Goal: Task Accomplishment & Management: Manage account settings

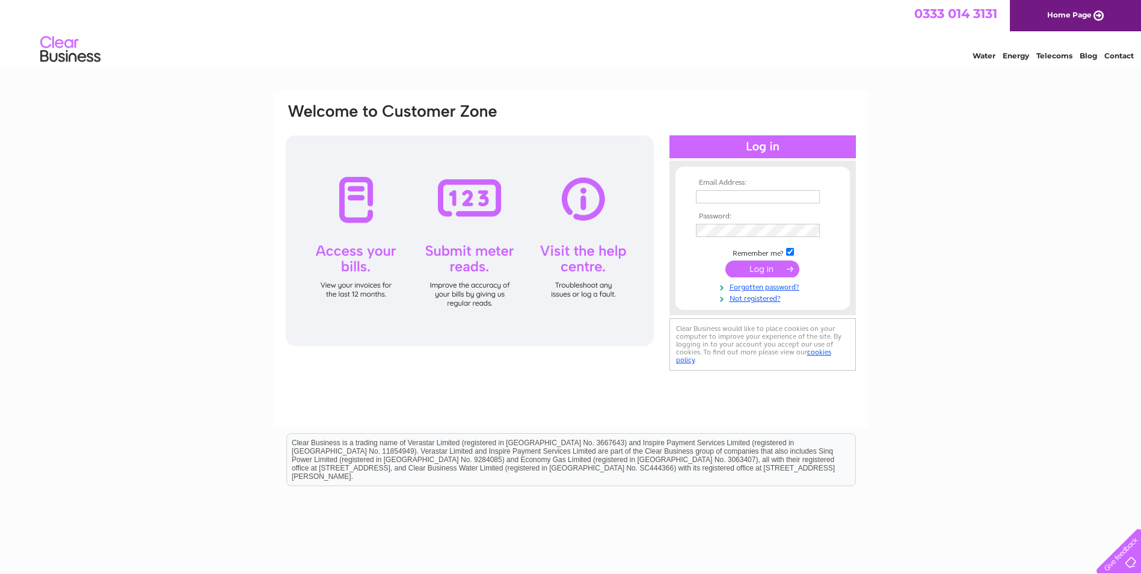
click at [743, 197] on input "text" at bounding box center [758, 196] width 124 height 13
type input "[EMAIL_ADDRESS][DOMAIN_NAME]"
click at [759, 298] on link "Not registered?" at bounding box center [764, 298] width 136 height 11
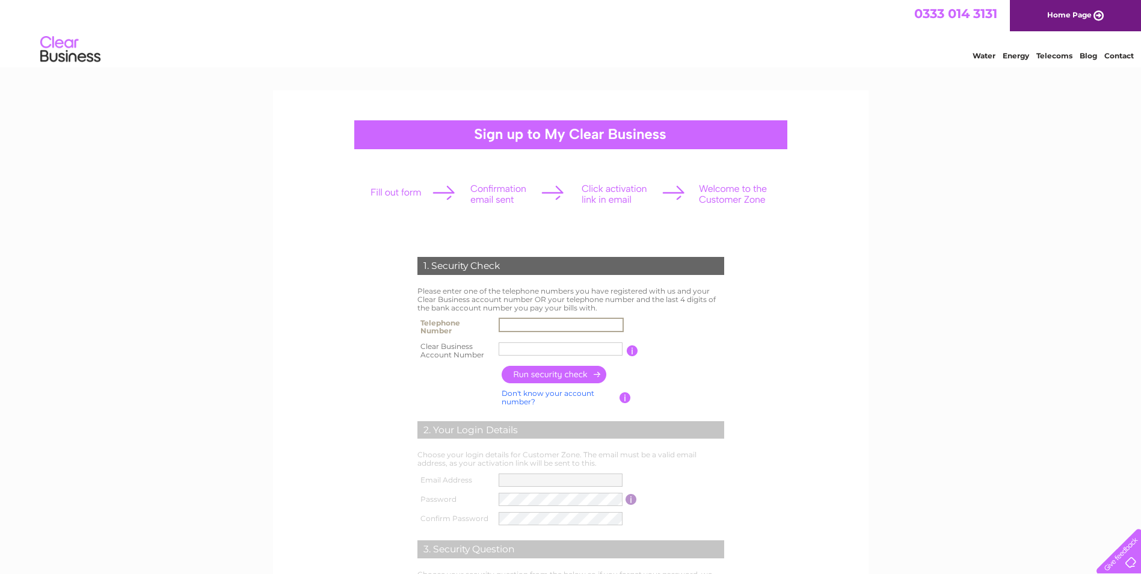
click at [553, 320] on input "text" at bounding box center [560, 324] width 125 height 14
click at [510, 323] on input "text" at bounding box center [560, 324] width 125 height 14
click at [508, 328] on input "01463" at bounding box center [560, 324] width 125 height 14
type input "01463"
click at [507, 348] on input "text" at bounding box center [560, 348] width 124 height 13
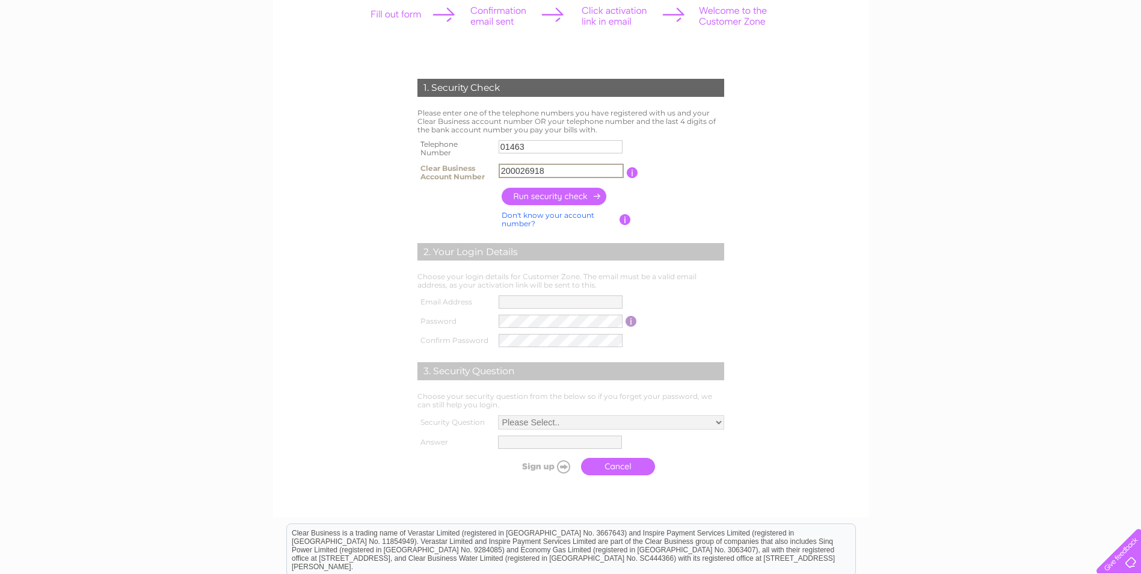
scroll to position [180, 0]
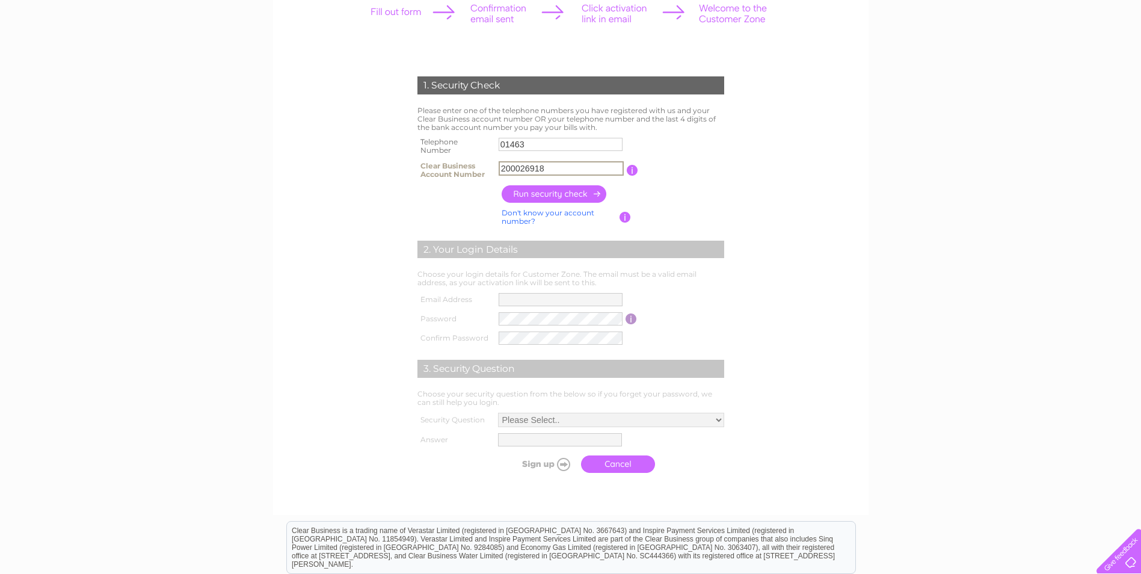
type input "200026918"
click at [552, 192] on input "button" at bounding box center [554, 193] width 106 height 17
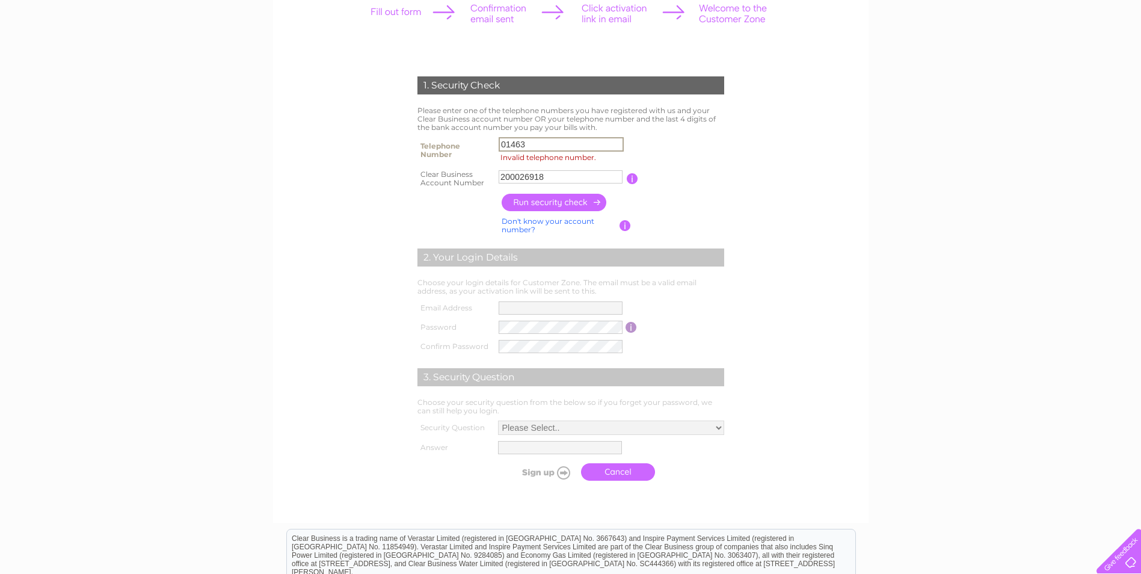
click at [531, 139] on input "01463" at bounding box center [560, 144] width 125 height 14
type input "01463710178"
click at [553, 201] on input "button" at bounding box center [554, 202] width 106 height 17
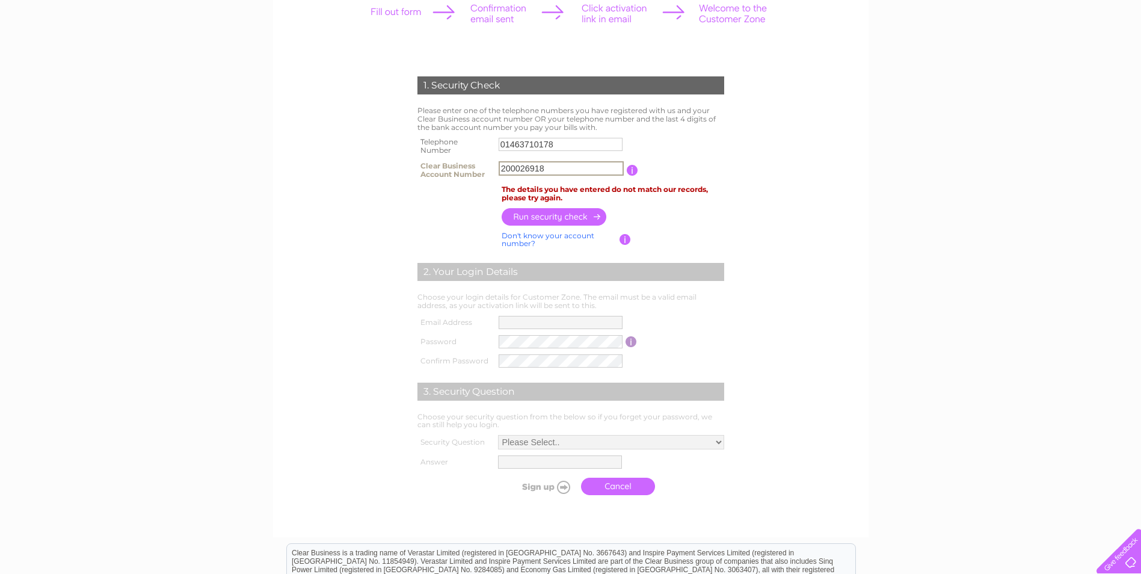
click at [548, 167] on input "200026918" at bounding box center [560, 168] width 125 height 14
type input "2"
type input "CB1106436"
click at [539, 215] on input "button" at bounding box center [554, 216] width 106 height 17
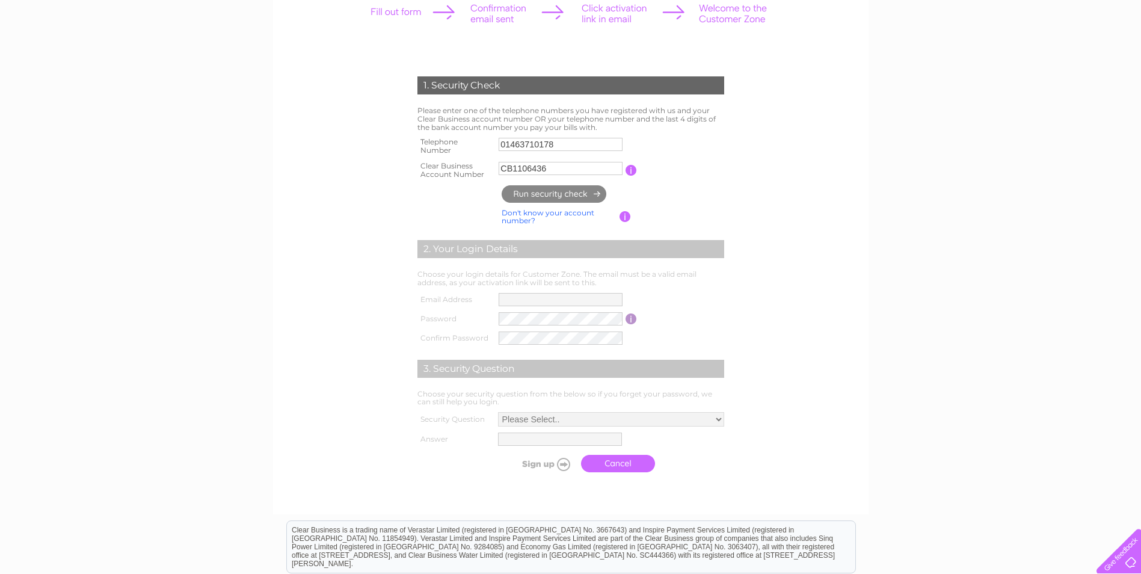
type input "**********"
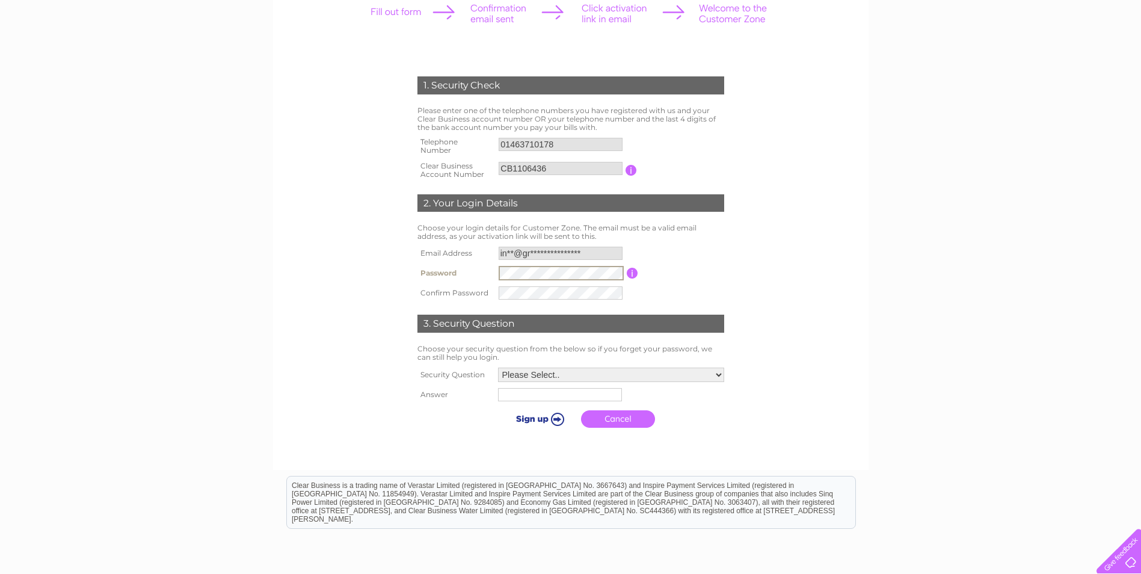
click at [634, 270] on input "button" at bounding box center [631, 273] width 11 height 11
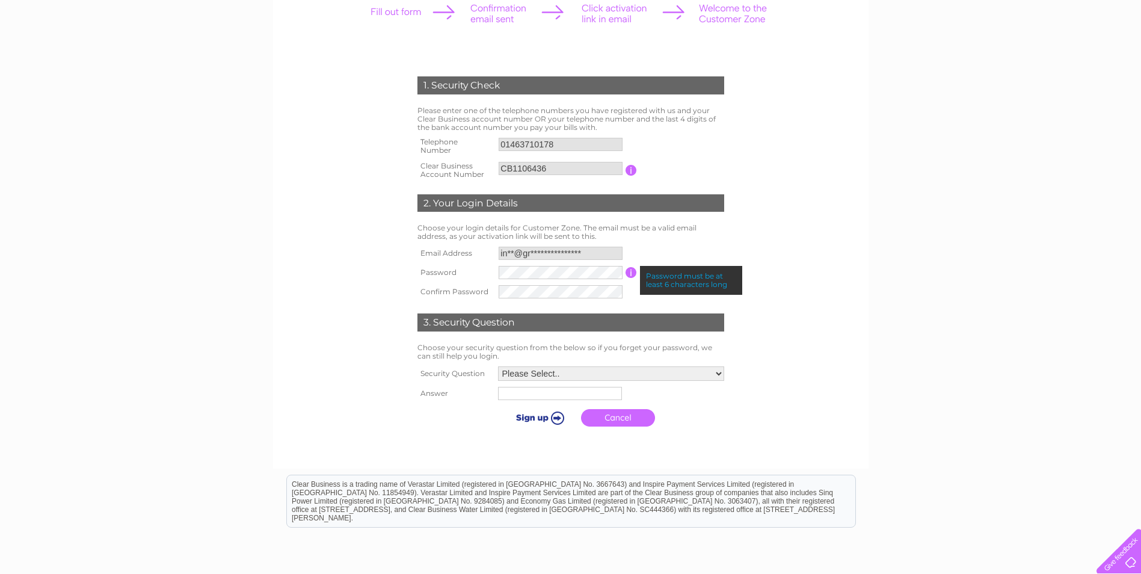
click at [634, 270] on input "button" at bounding box center [630, 272] width 11 height 11
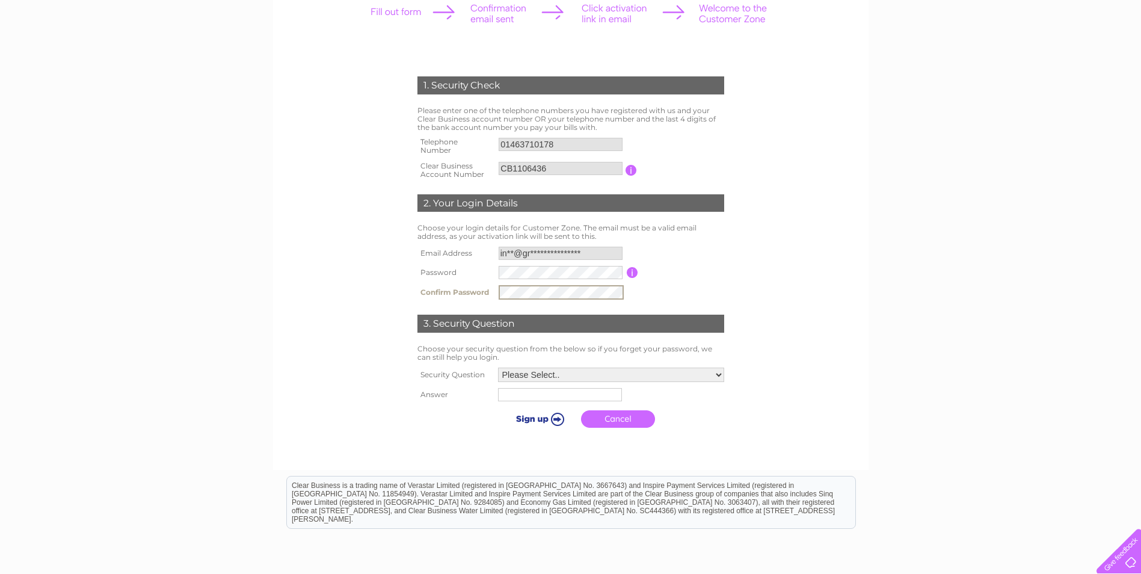
click at [629, 272] on input "button" at bounding box center [631, 272] width 11 height 11
click at [447, 278] on tr "Password Password must be at least 6 characters long" at bounding box center [570, 273] width 313 height 20
click at [634, 270] on input "button" at bounding box center [631, 273] width 11 height 11
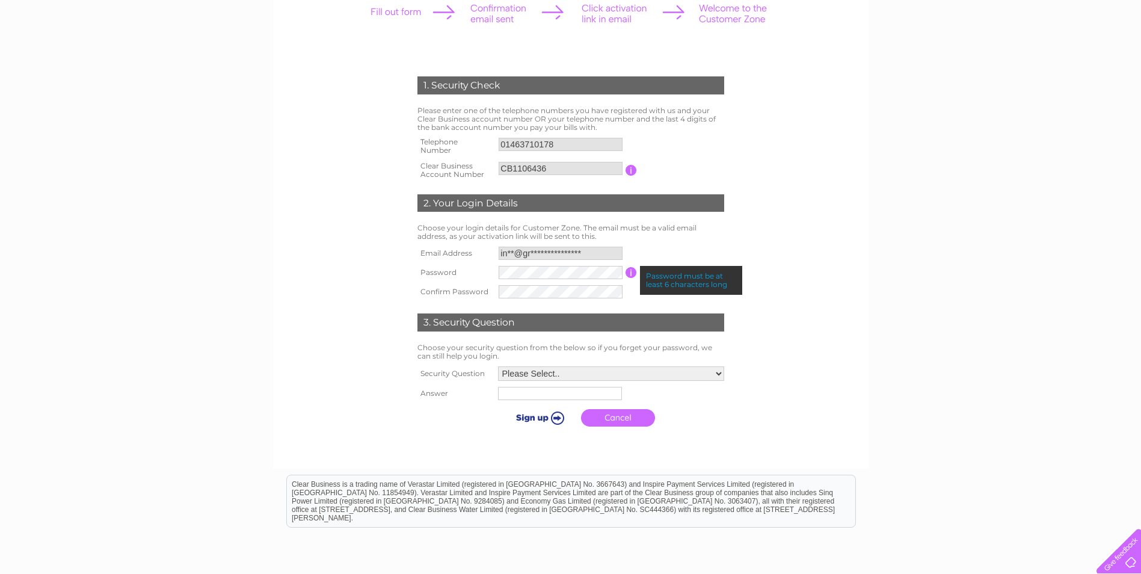
click at [628, 274] on input "button" at bounding box center [630, 272] width 11 height 11
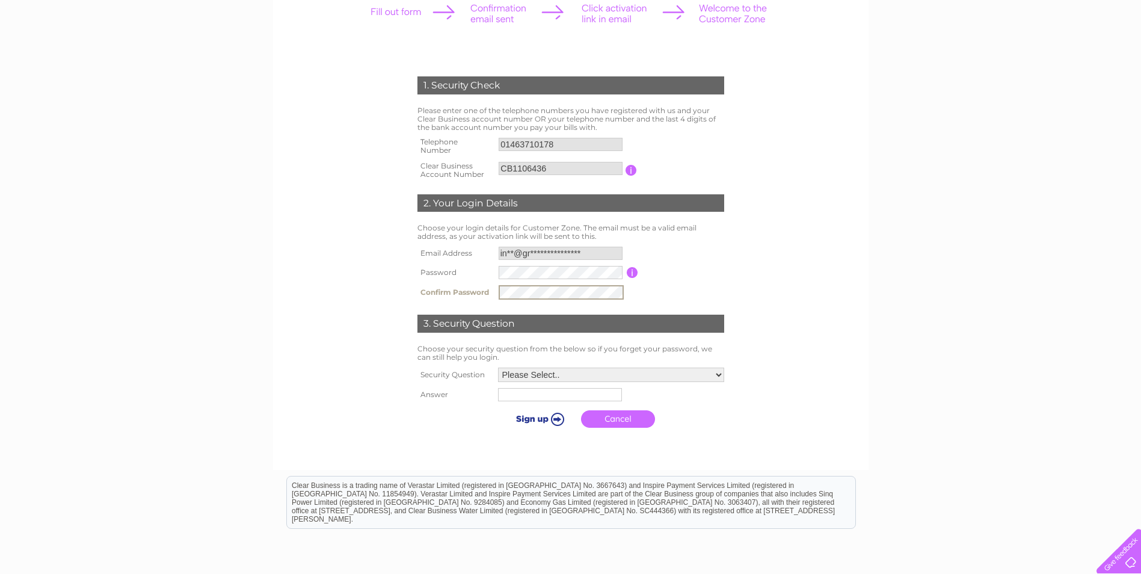
click at [718, 375] on select "Please Select.. In what town or city was your first job? In what town or city d…" at bounding box center [611, 374] width 226 height 14
select select "1"
click at [497, 367] on select "Please Select.. In what town or city was your first job? In what town or city d…" at bounding box center [610, 374] width 227 height 16
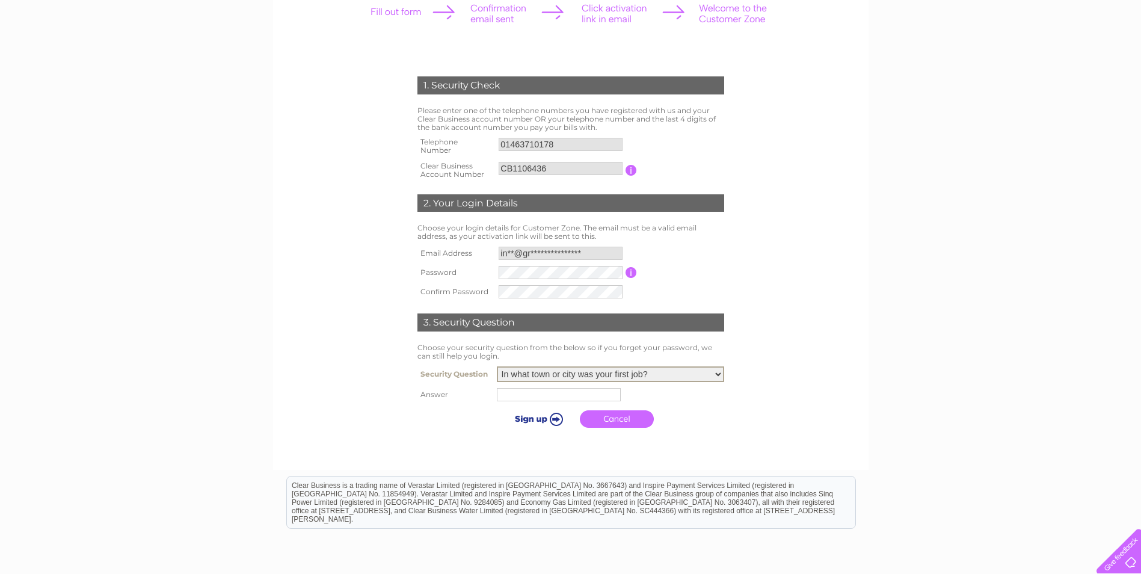
click at [560, 394] on input "text" at bounding box center [559, 394] width 124 height 13
type input "Sheffield"
click at [558, 418] on input "submit" at bounding box center [538, 418] width 74 height 17
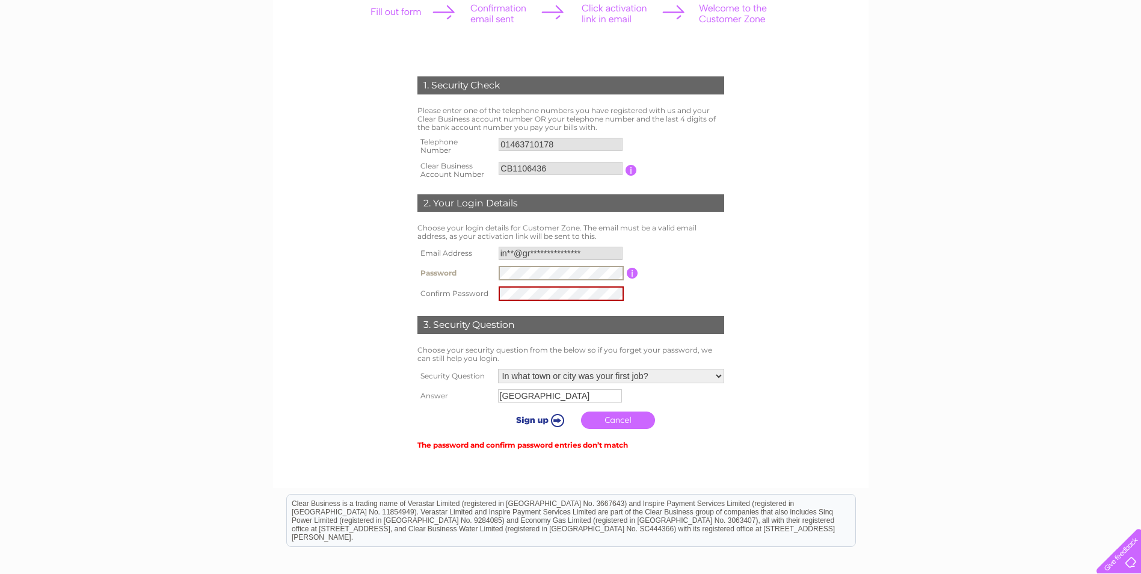
click at [458, 271] on tr "Password Password must be at least 6 characters long" at bounding box center [570, 273] width 313 height 20
click at [438, 306] on div "1. Security Check Please enter one of the telephone numbers you have registered…" at bounding box center [570, 257] width 363 height 387
click at [531, 421] on input "submit" at bounding box center [538, 419] width 74 height 17
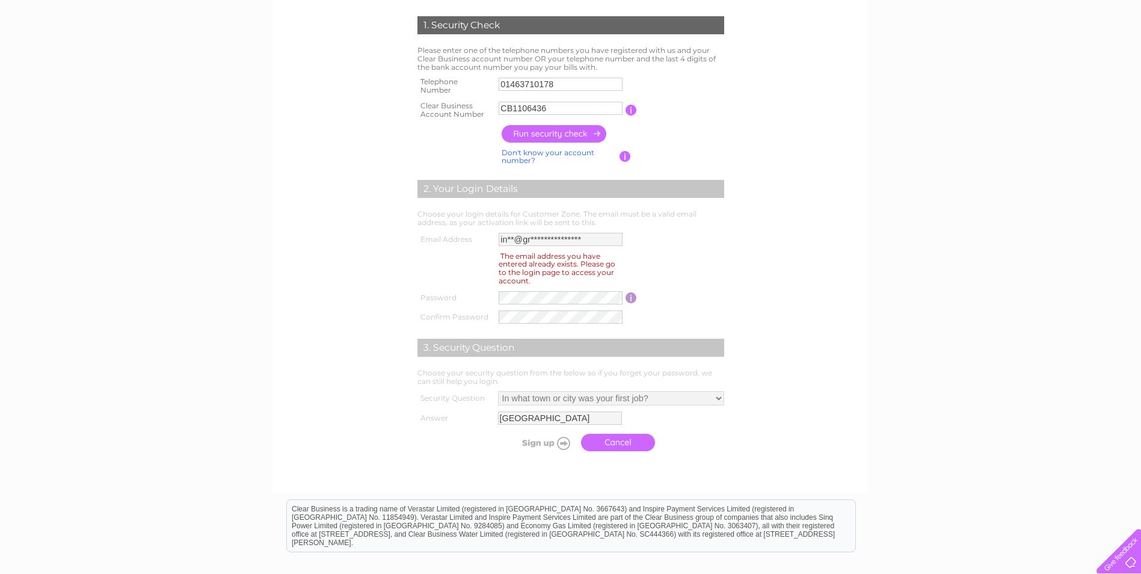
scroll to position [301, 0]
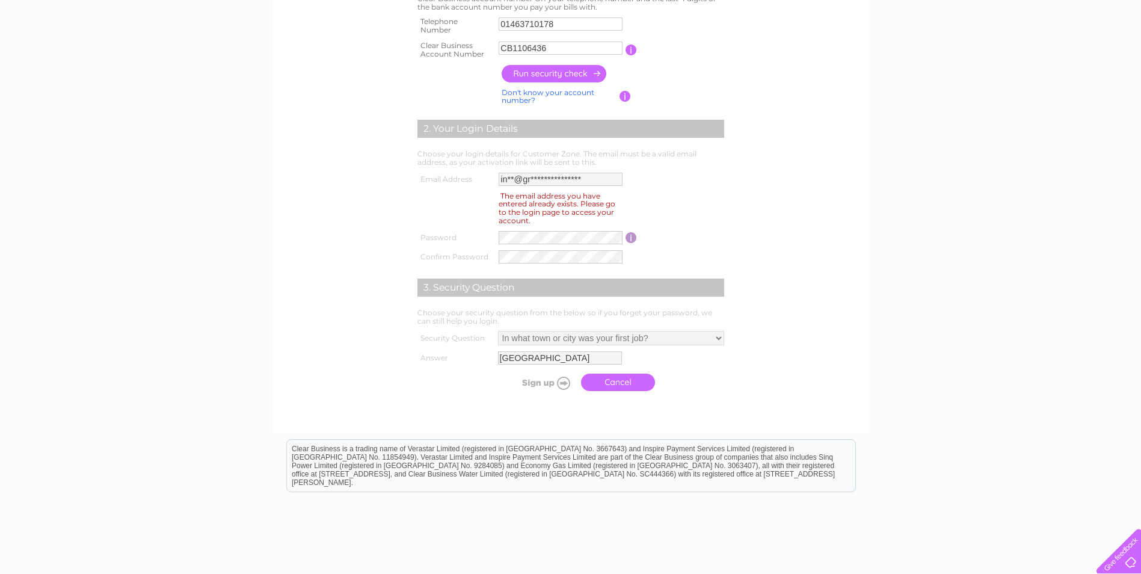
click at [557, 209] on div "The email address you have entered already exists. Please go to the login page …" at bounding box center [556, 207] width 117 height 37
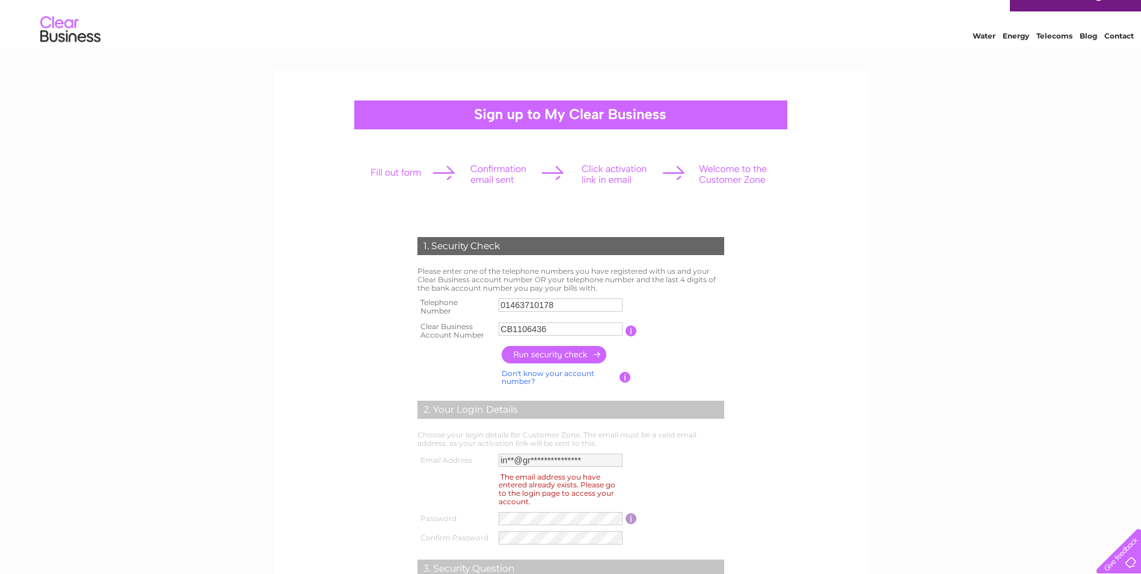
scroll to position [0, 0]
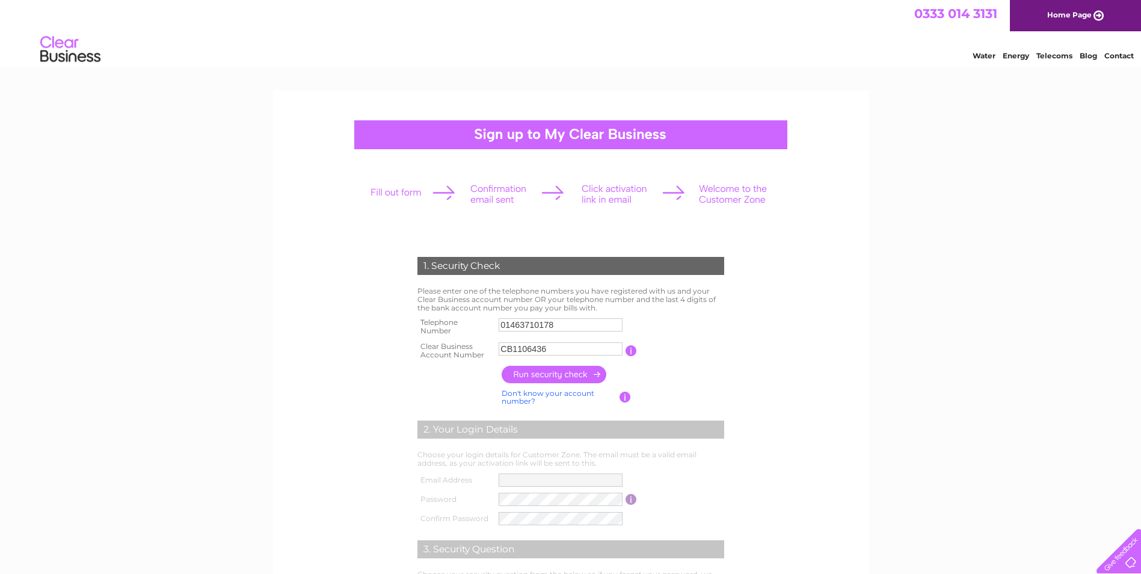
click at [1060, 16] on link "Home Page" at bounding box center [1074, 15] width 131 height 31
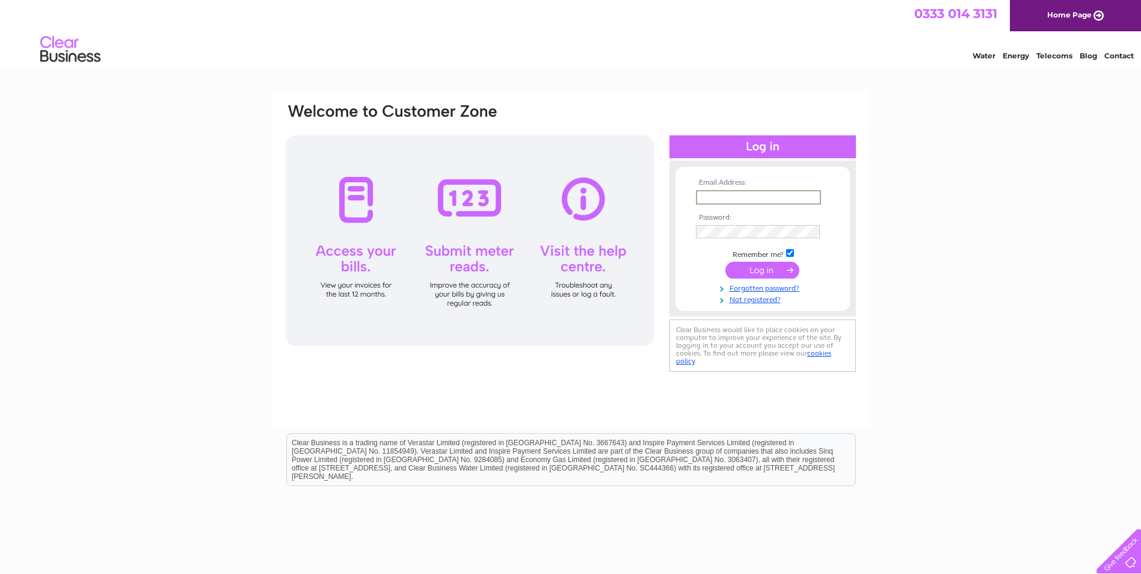
click at [747, 196] on input "text" at bounding box center [758, 197] width 125 height 14
type input "[EMAIL_ADDRESS][DOMAIN_NAME]"
click at [764, 269] on input "submit" at bounding box center [762, 270] width 74 height 17
click at [717, 199] on input "text" at bounding box center [758, 197] width 125 height 14
type input "[EMAIL_ADDRESS][DOMAIN_NAME]"
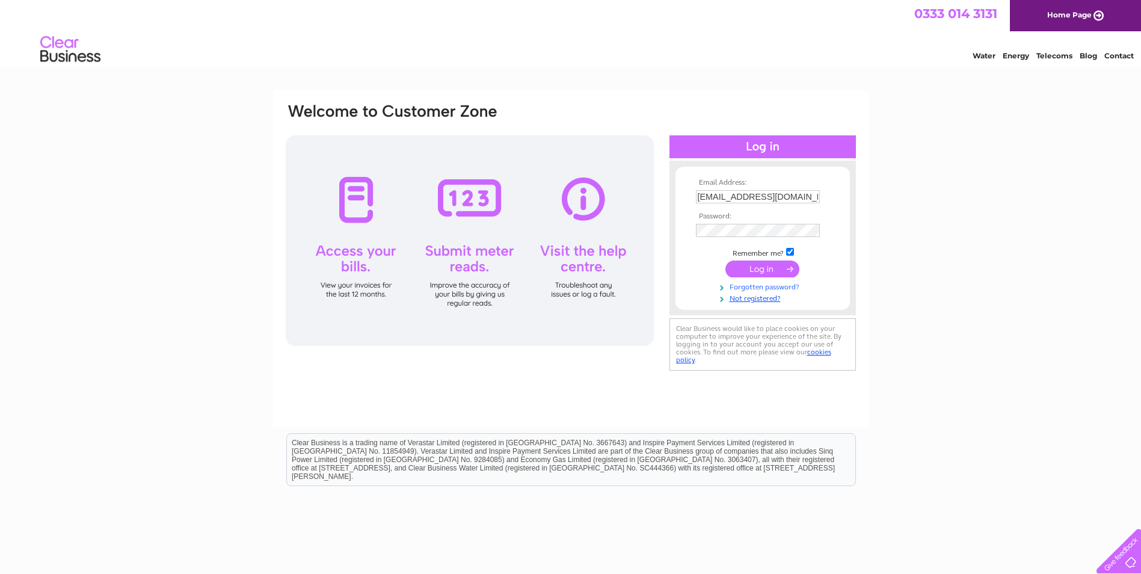
click at [751, 287] on link "Forgotten password?" at bounding box center [764, 285] width 136 height 11
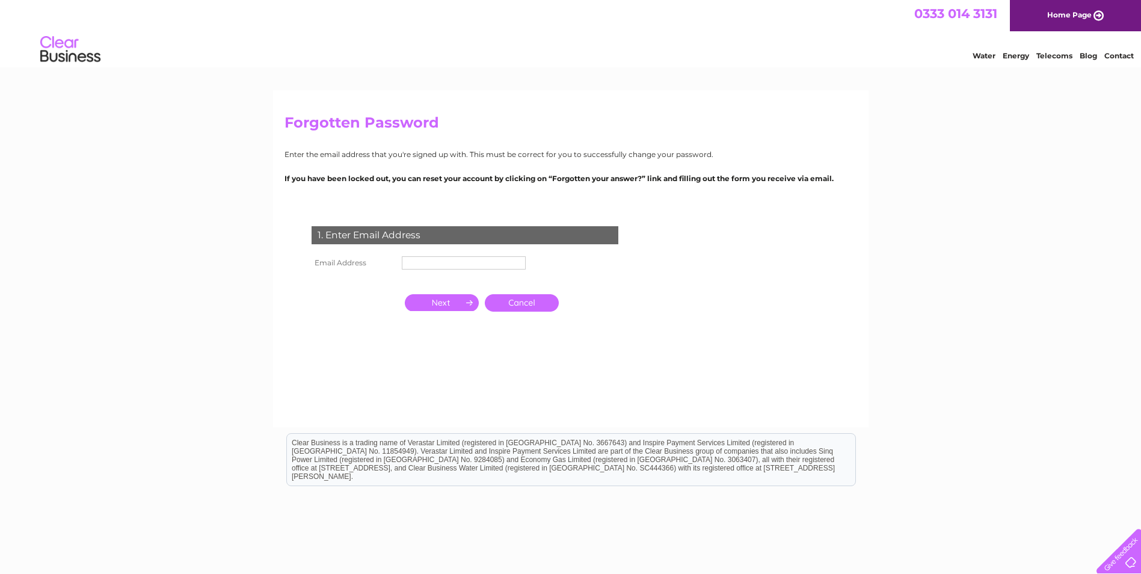
click at [443, 262] on input "text" at bounding box center [464, 262] width 124 height 13
click at [455, 304] on input "button" at bounding box center [442, 303] width 74 height 17
click at [497, 260] on input "**********" at bounding box center [464, 263] width 125 height 14
drag, startPoint x: 497, startPoint y: 260, endPoint x: 393, endPoint y: 268, distance: 104.9
click at [393, 268] on tr "**********" at bounding box center [418, 263] width 221 height 20
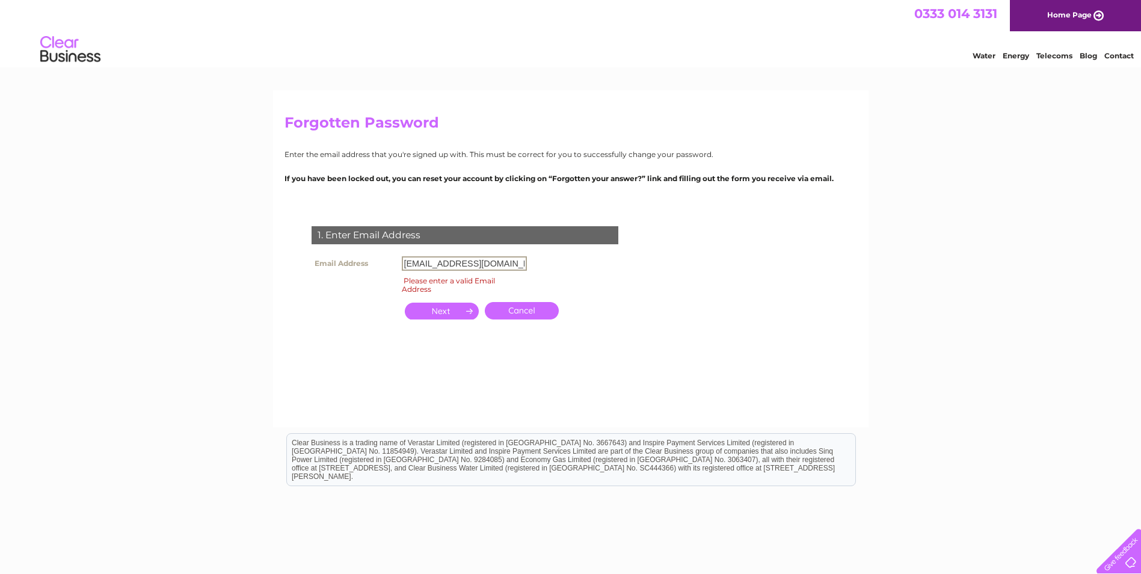
type input "[EMAIL_ADDRESS][DOMAIN_NAME]"
click at [461, 307] on input "button" at bounding box center [442, 310] width 74 height 17
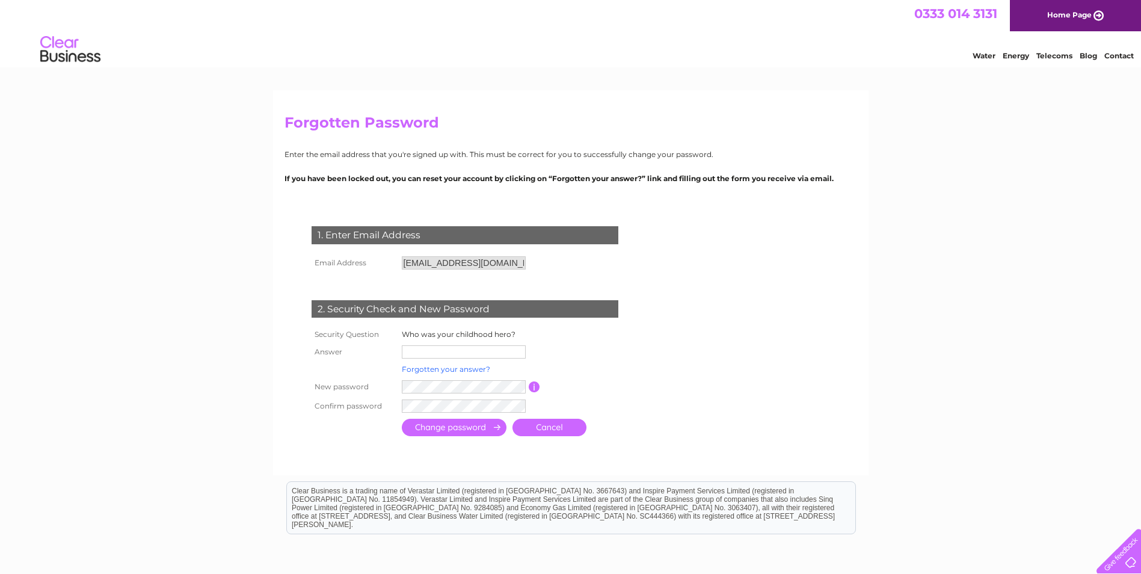
click at [452, 369] on link "Forgotten your answer?" at bounding box center [446, 368] width 88 height 9
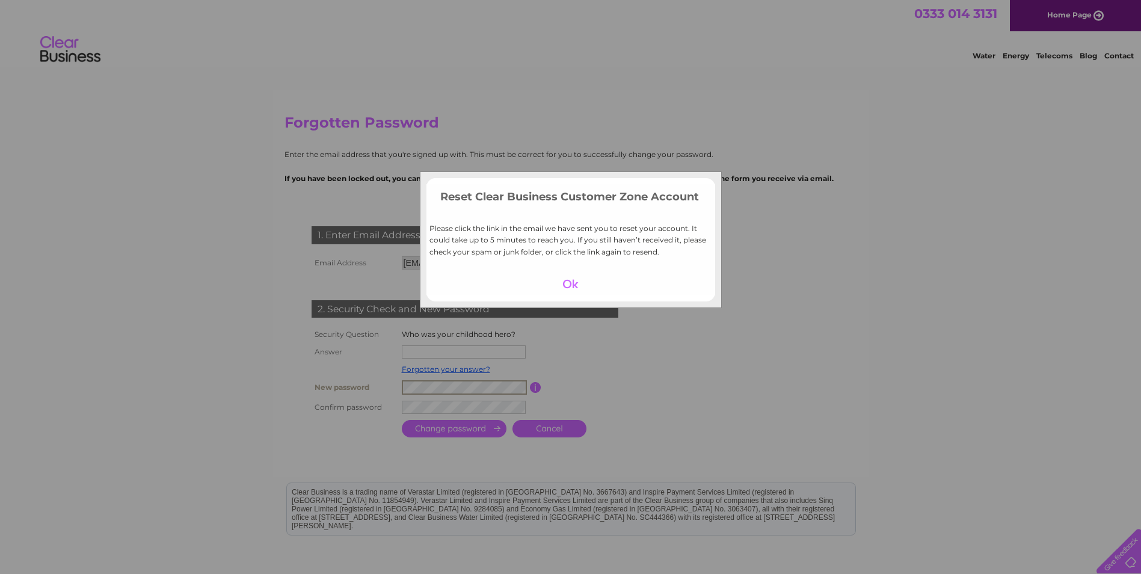
click at [444, 405] on div "Reset Clear Business Customer Zone Account Please click the link in the email w…" at bounding box center [570, 287] width 1141 height 574
click at [439, 405] on div "Reset Clear Business Customer Zone Account Please click the link in the email w…" at bounding box center [570, 287] width 1141 height 574
click at [572, 278] on div at bounding box center [570, 283] width 74 height 17
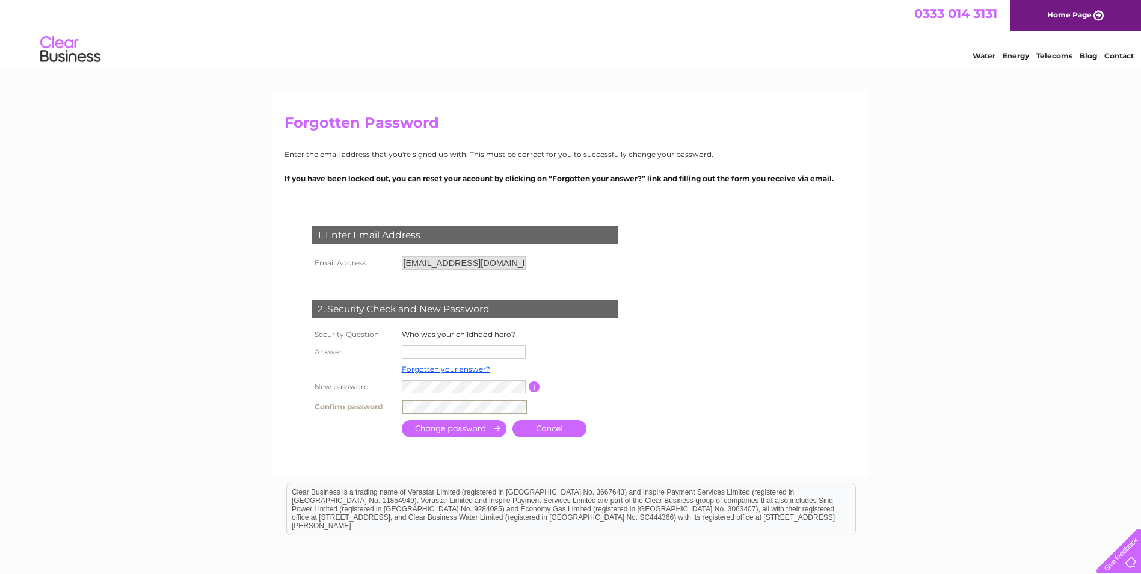
click at [491, 429] on input "submit" at bounding box center [454, 428] width 105 height 17
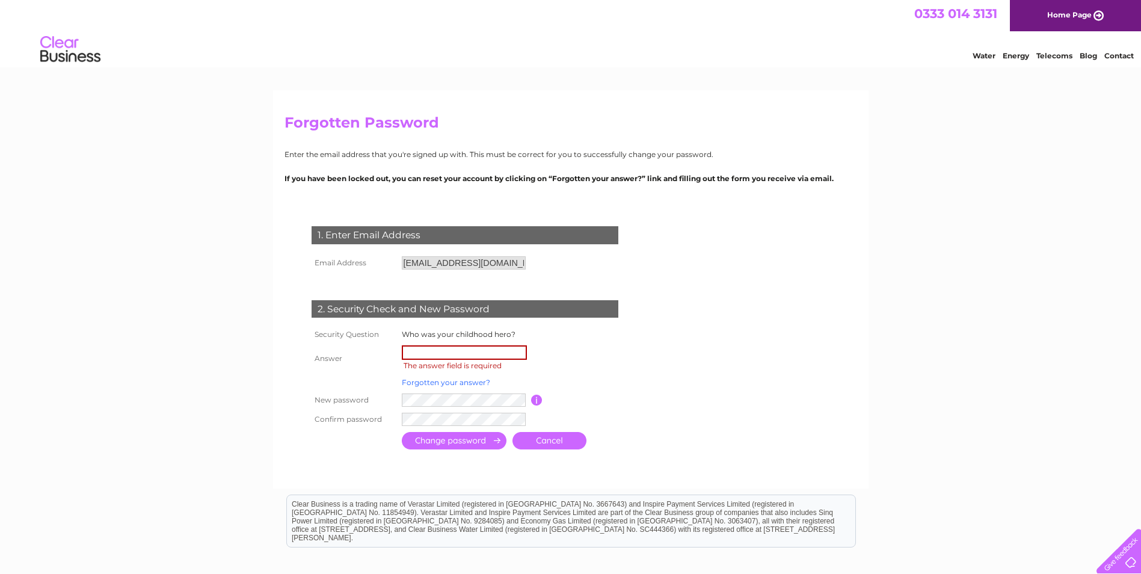
click at [465, 381] on link "Forgotten your answer?" at bounding box center [446, 382] width 88 height 9
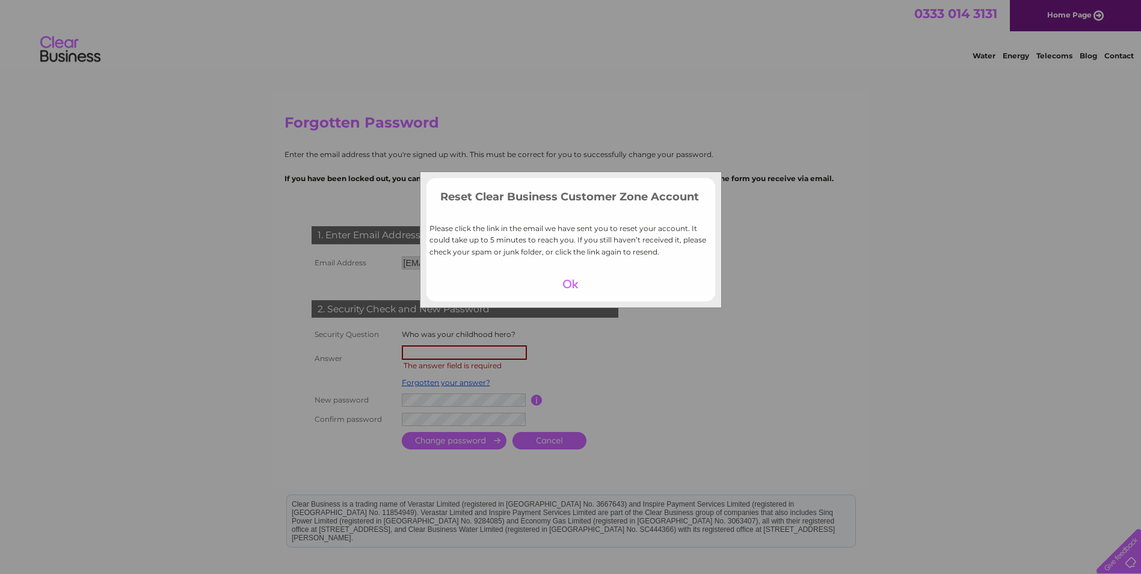
click at [574, 286] on div at bounding box center [570, 283] width 74 height 17
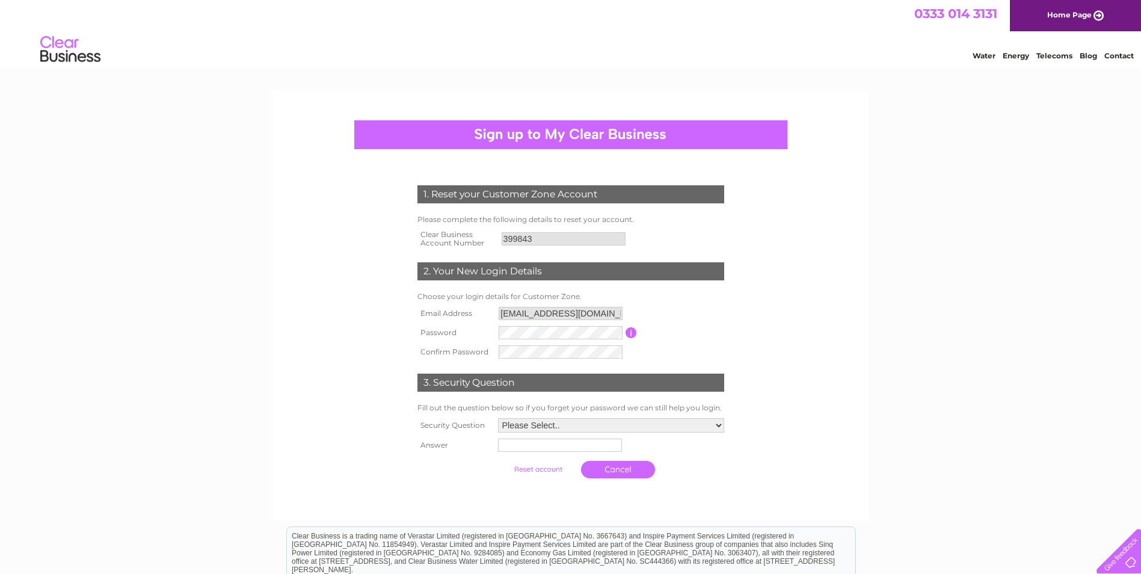
click at [633, 331] on input "button" at bounding box center [630, 332] width 11 height 11
click at [720, 424] on select "Please Select.. In what town or city was your first job? In what town or city d…" at bounding box center [611, 426] width 226 height 14
select select "1"
click at [497, 418] on select "Please Select.. In what town or city was your first job? In what town or city d…" at bounding box center [610, 426] width 227 height 16
click at [557, 449] on input "text" at bounding box center [560, 445] width 125 height 14
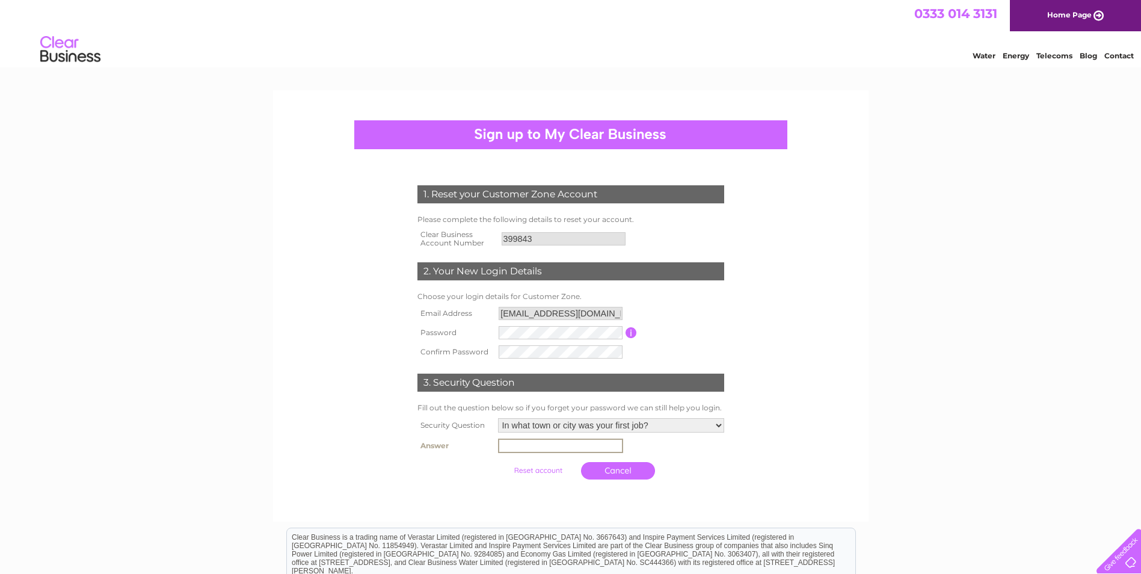
type input "[GEOGRAPHIC_DATA]"
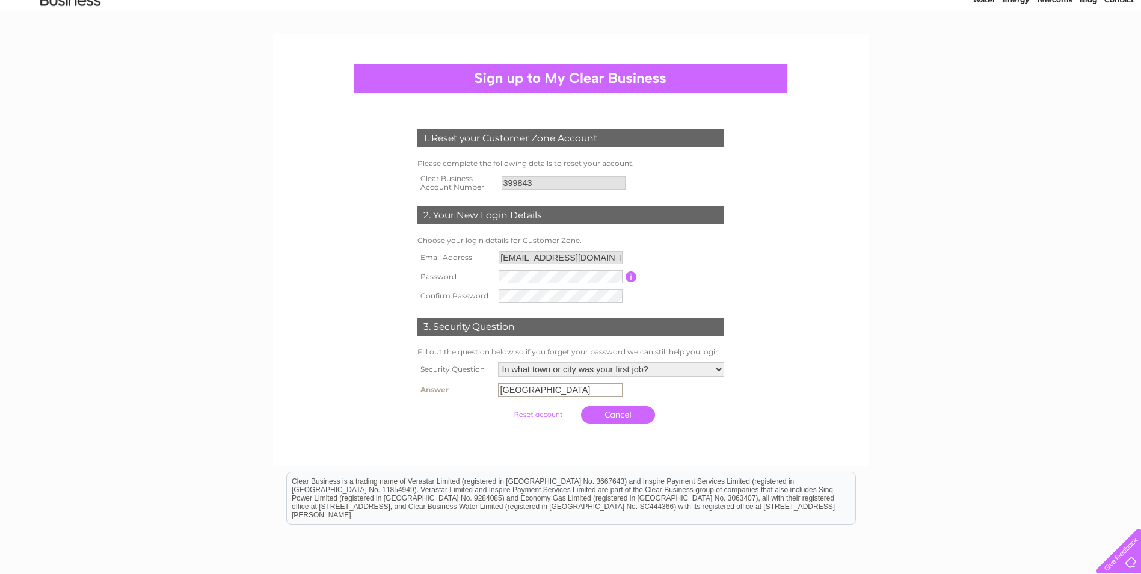
scroll to position [120, 0]
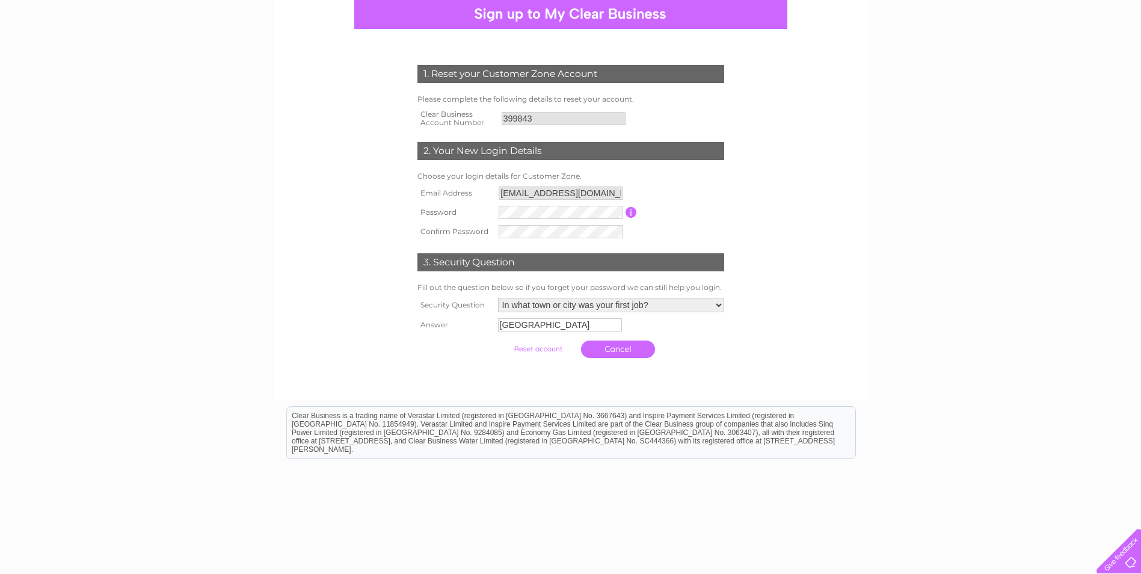
click at [557, 352] on input "submit" at bounding box center [538, 348] width 74 height 17
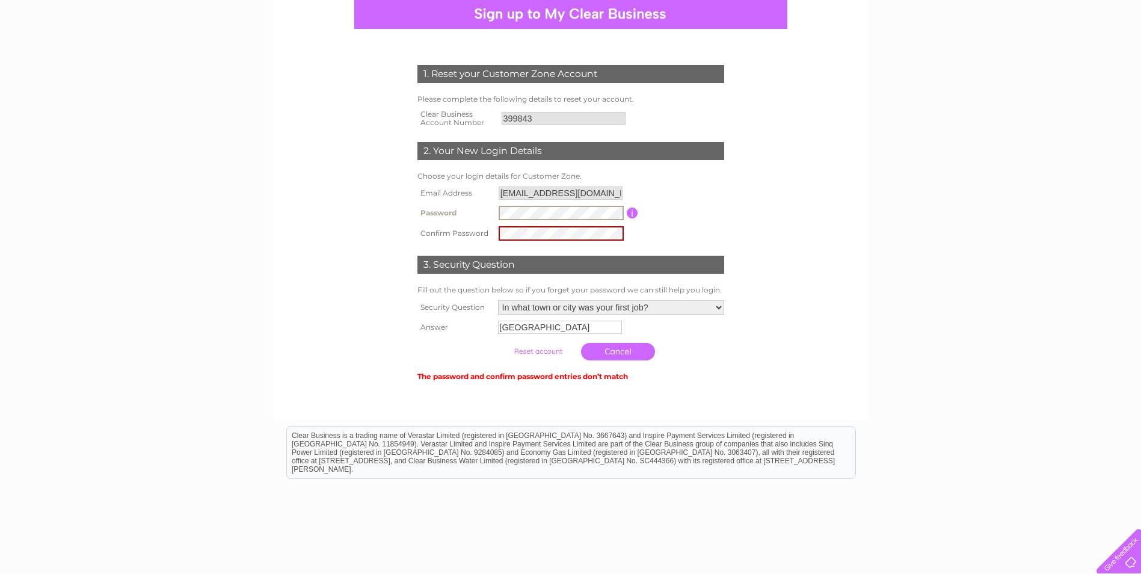
click at [494, 209] on tr "Password Password must be at least 6 characters long" at bounding box center [570, 213] width 313 height 20
click at [404, 231] on div "1. Reset your Customer Zone Account Please complete the following details to re…" at bounding box center [570, 218] width 363 height 331
click at [527, 351] on input "submit" at bounding box center [538, 351] width 74 height 17
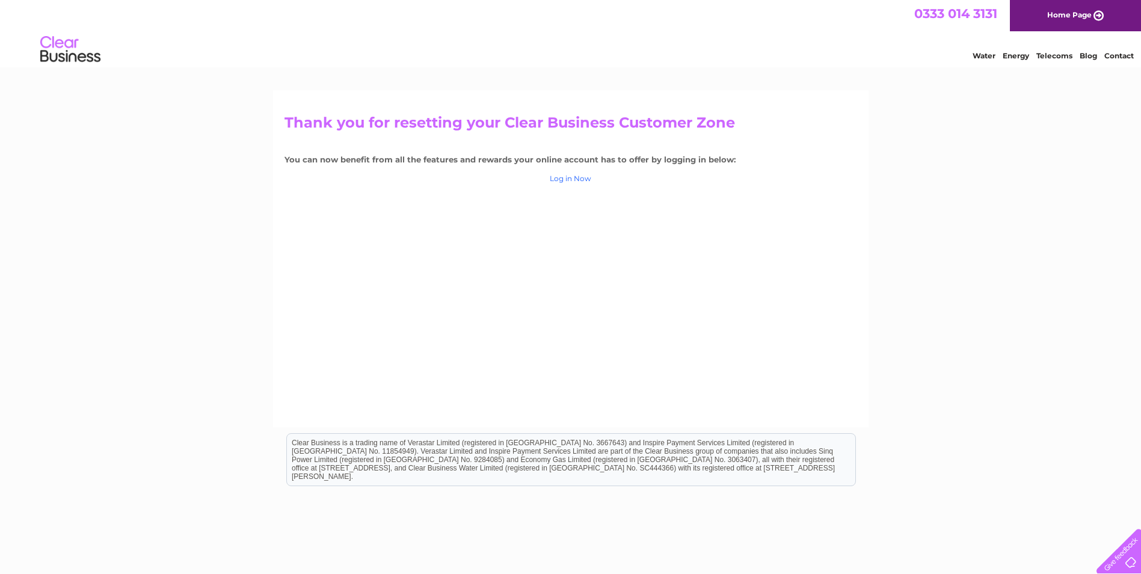
click at [563, 177] on link "Log in Now" at bounding box center [570, 178] width 41 height 9
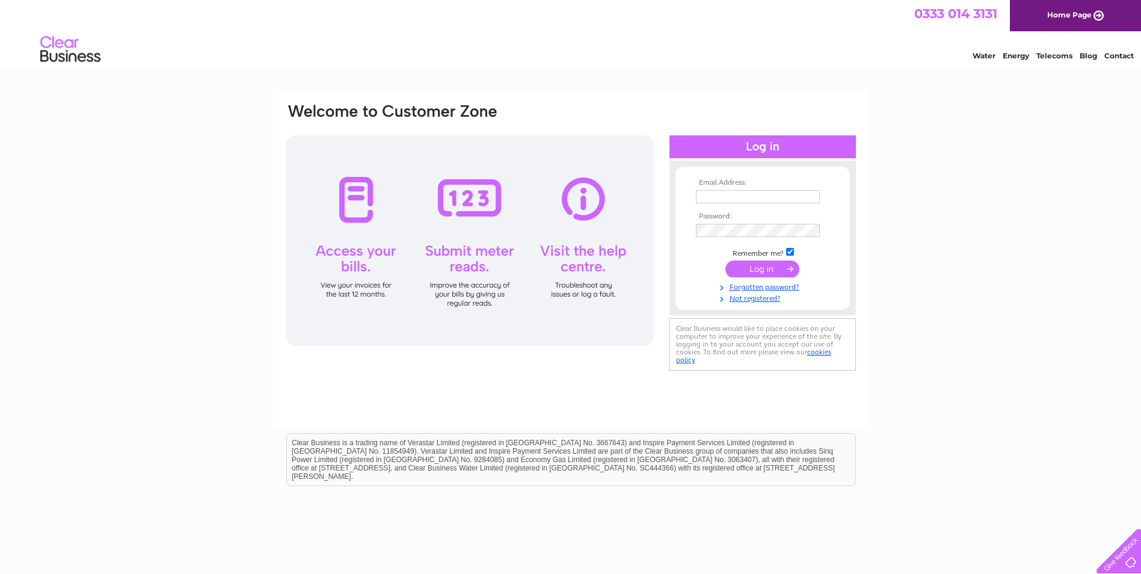
type input "[EMAIL_ADDRESS][DOMAIN_NAME]"
click at [751, 266] on input "submit" at bounding box center [762, 268] width 74 height 17
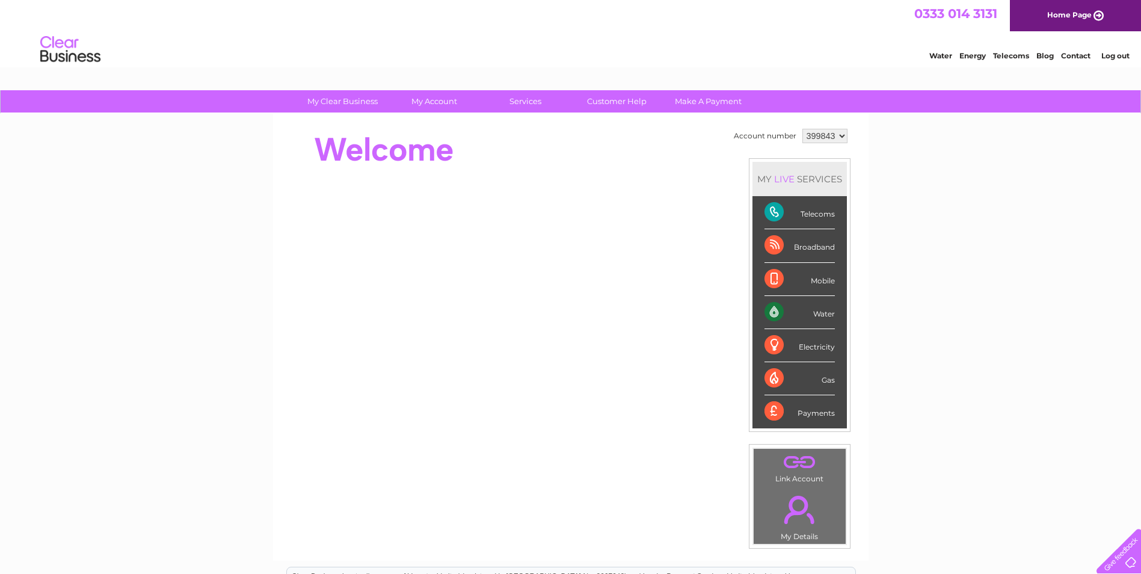
click at [786, 349] on div "Electricity" at bounding box center [799, 345] width 70 height 33
click at [768, 343] on div "Electricity" at bounding box center [799, 345] width 70 height 33
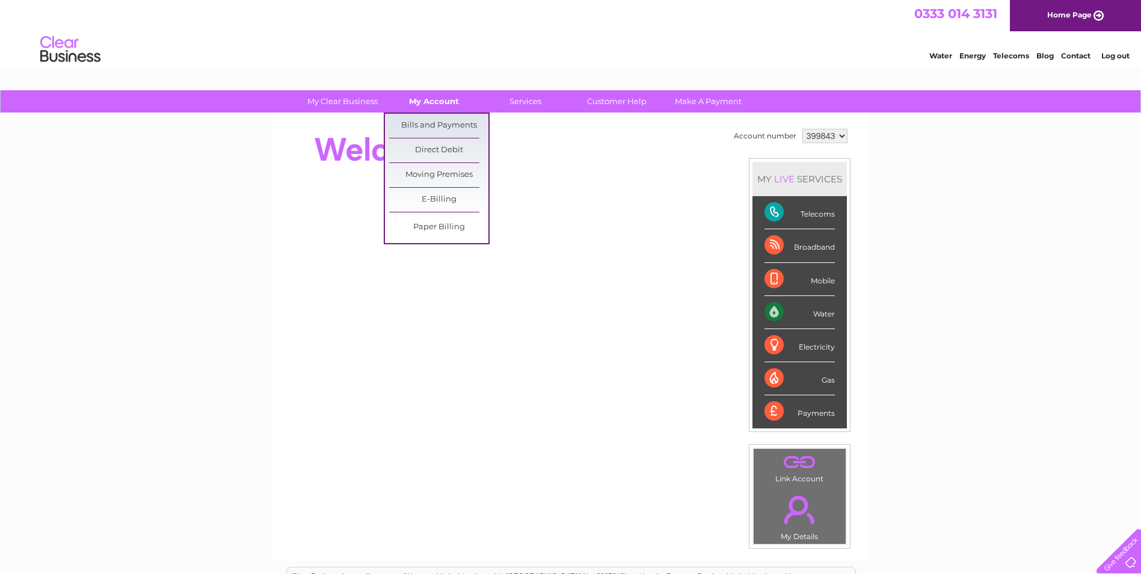
click at [429, 100] on link "My Account" at bounding box center [433, 101] width 99 height 22
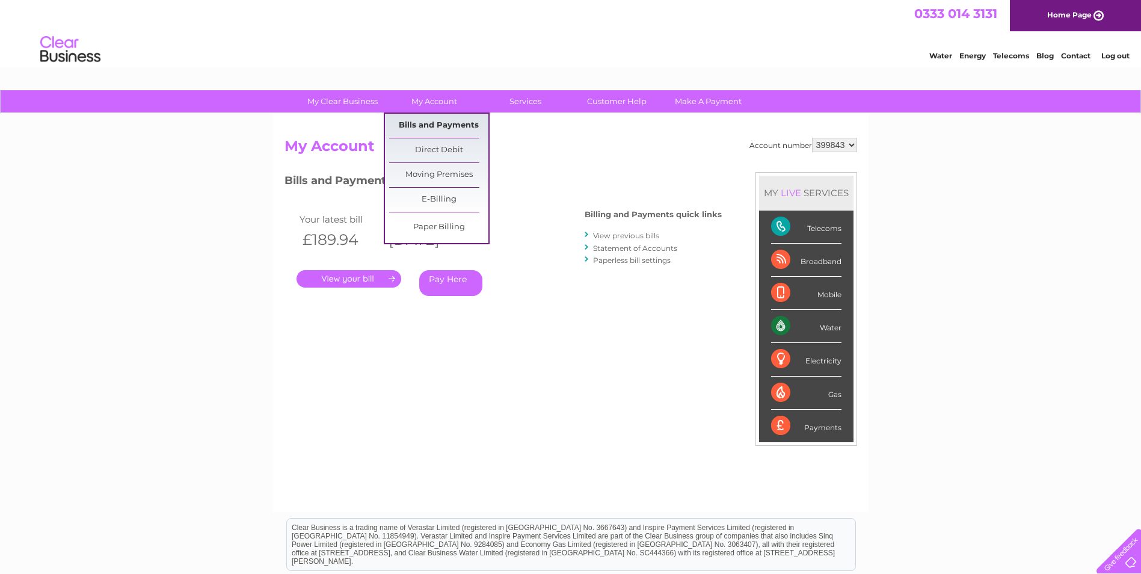
click at [449, 126] on link "Bills and Payments" at bounding box center [438, 126] width 99 height 24
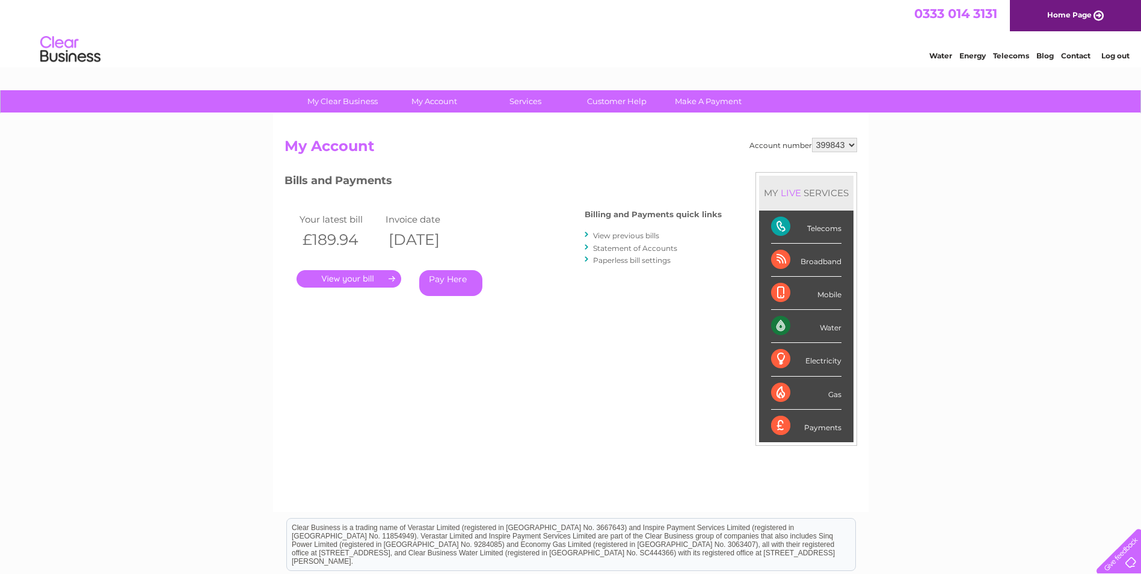
click at [366, 279] on link "." at bounding box center [348, 278] width 105 height 17
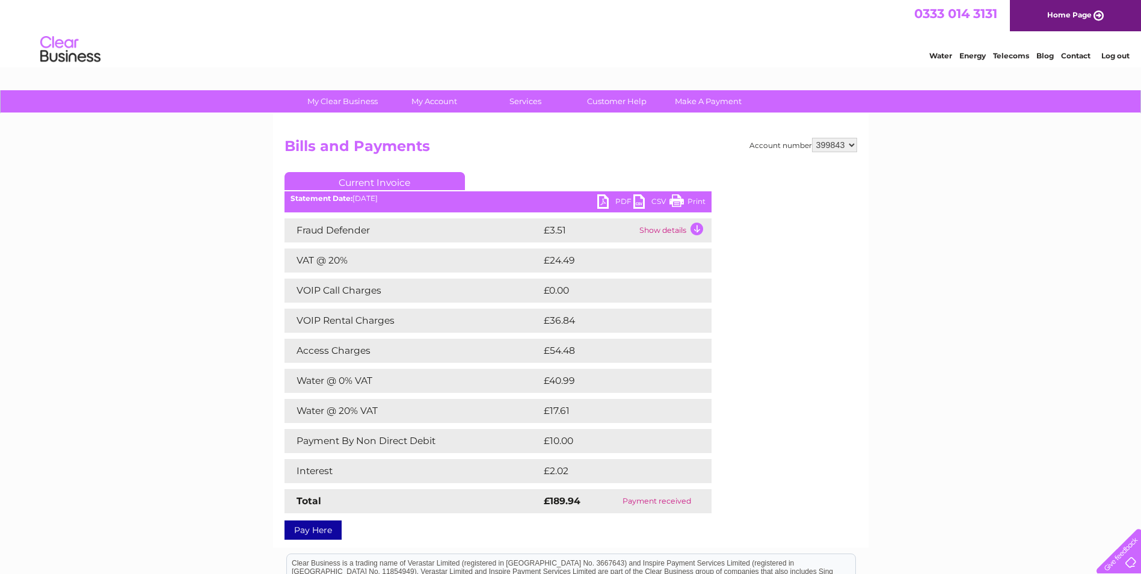
click at [699, 227] on td "Show details" at bounding box center [673, 230] width 75 height 24
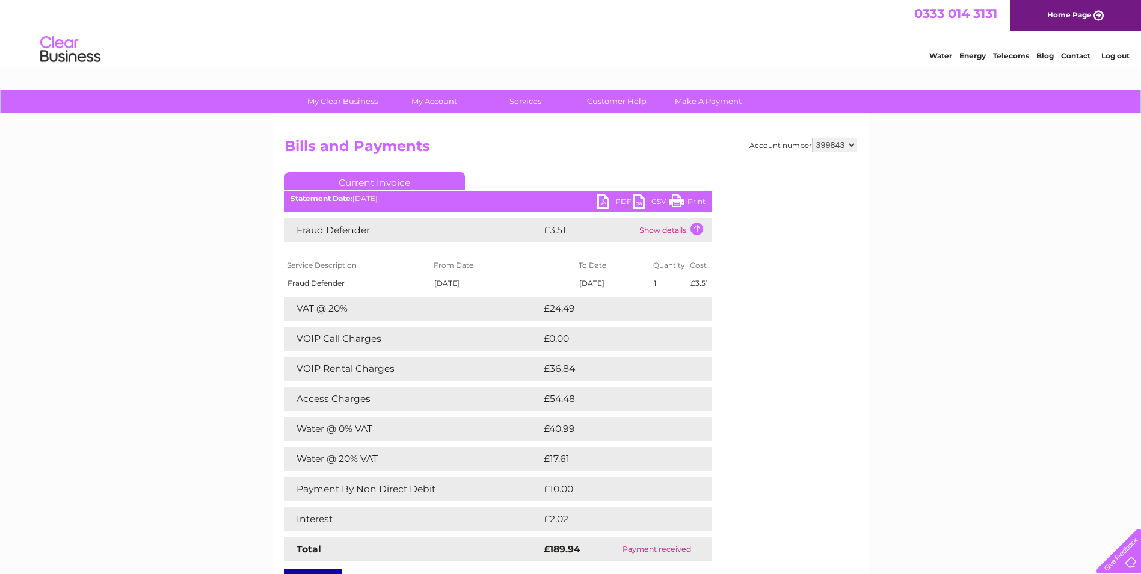
click at [699, 227] on td "Show details" at bounding box center [673, 230] width 75 height 24
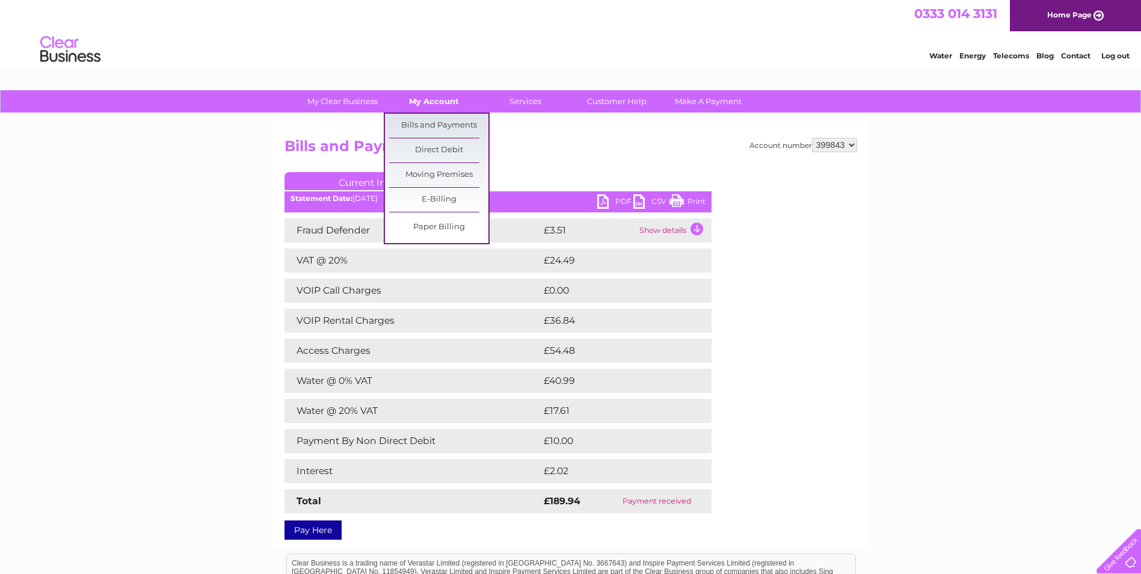
click at [433, 100] on link "My Account" at bounding box center [433, 101] width 99 height 22
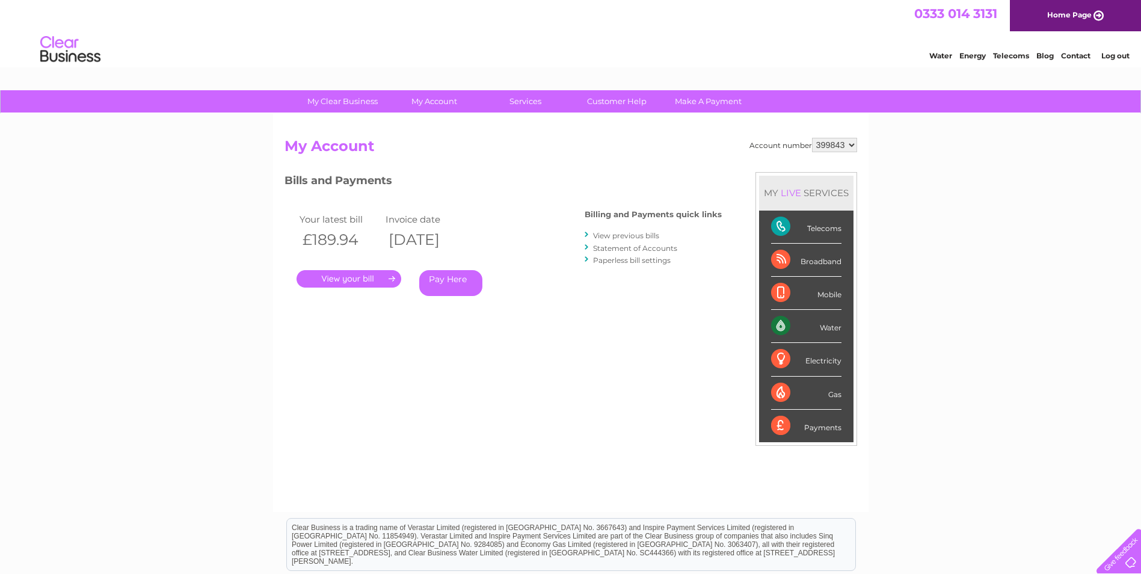
click at [643, 233] on link "View previous bills" at bounding box center [626, 235] width 66 height 9
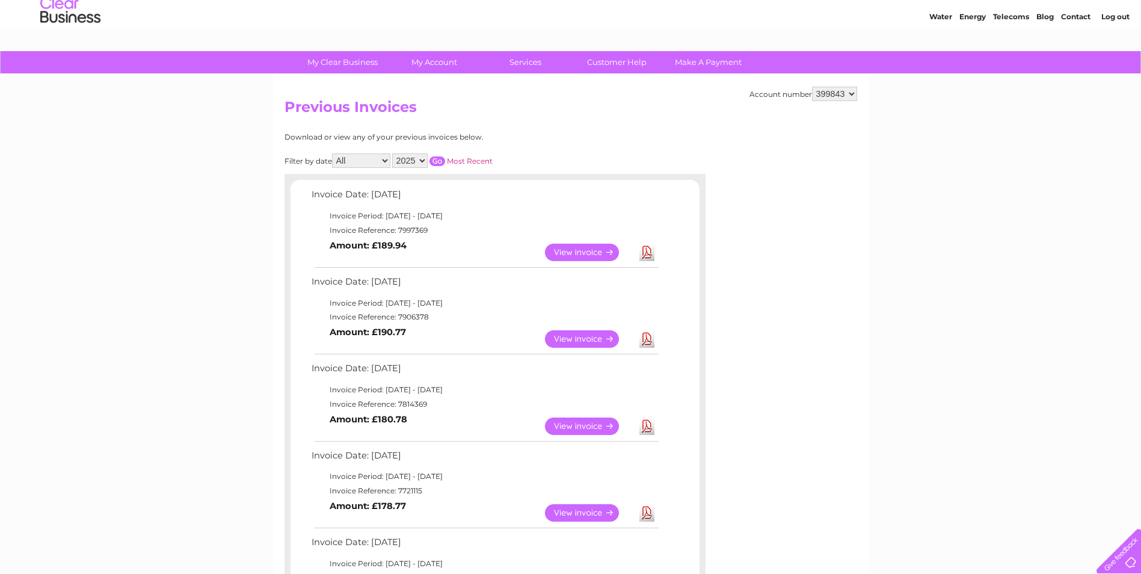
scroll to position [60, 0]
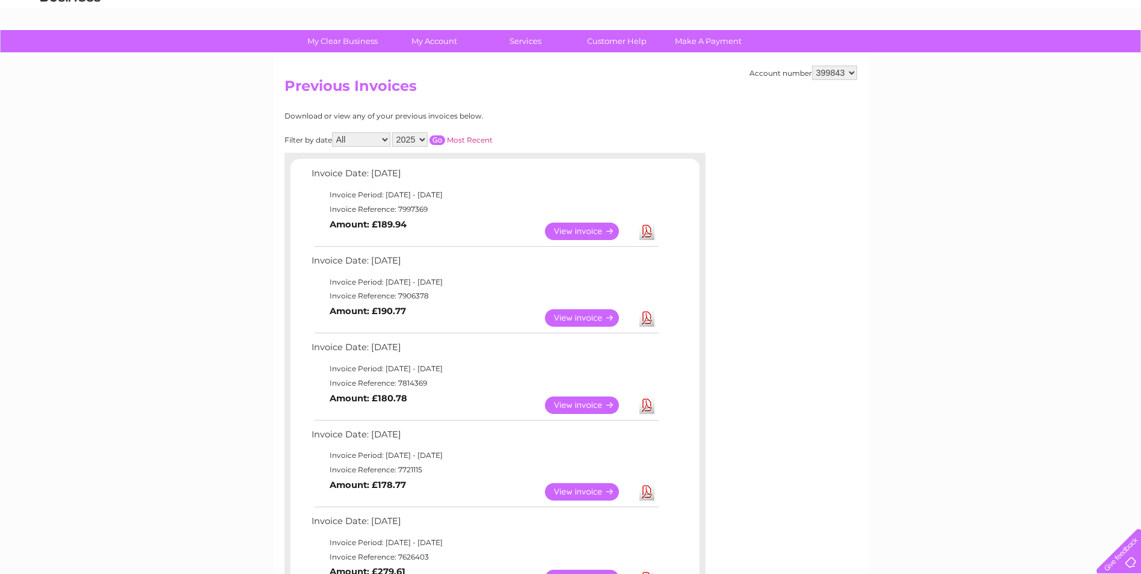
click at [845, 70] on select "399843" at bounding box center [834, 73] width 45 height 14
click at [850, 73] on select "399843" at bounding box center [834, 73] width 45 height 14
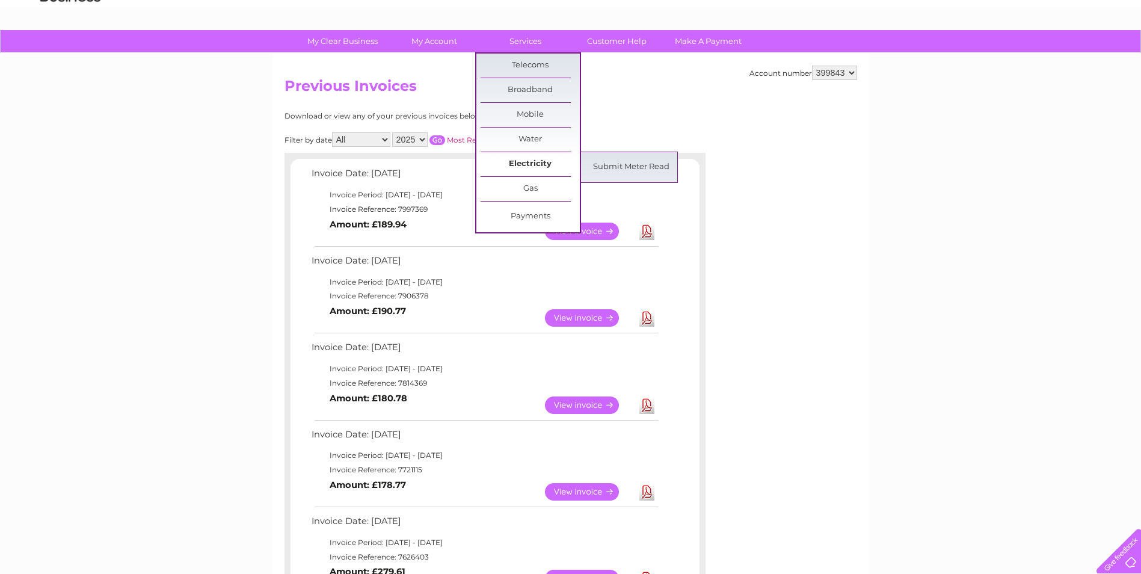
click at [525, 164] on link "Electricity" at bounding box center [529, 164] width 99 height 24
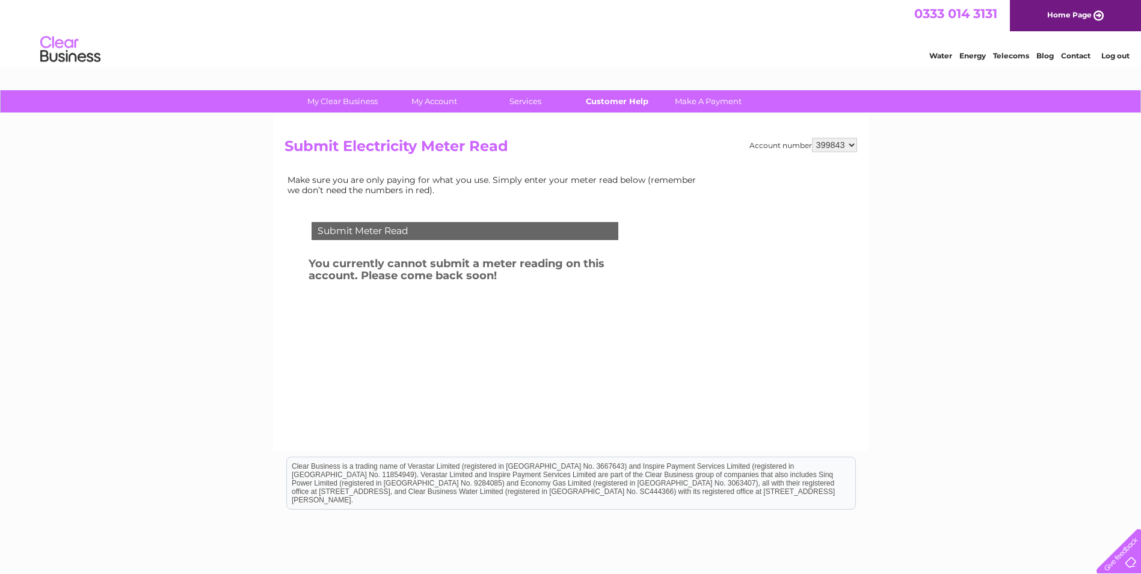
click at [638, 100] on link "Customer Help" at bounding box center [616, 101] width 99 height 22
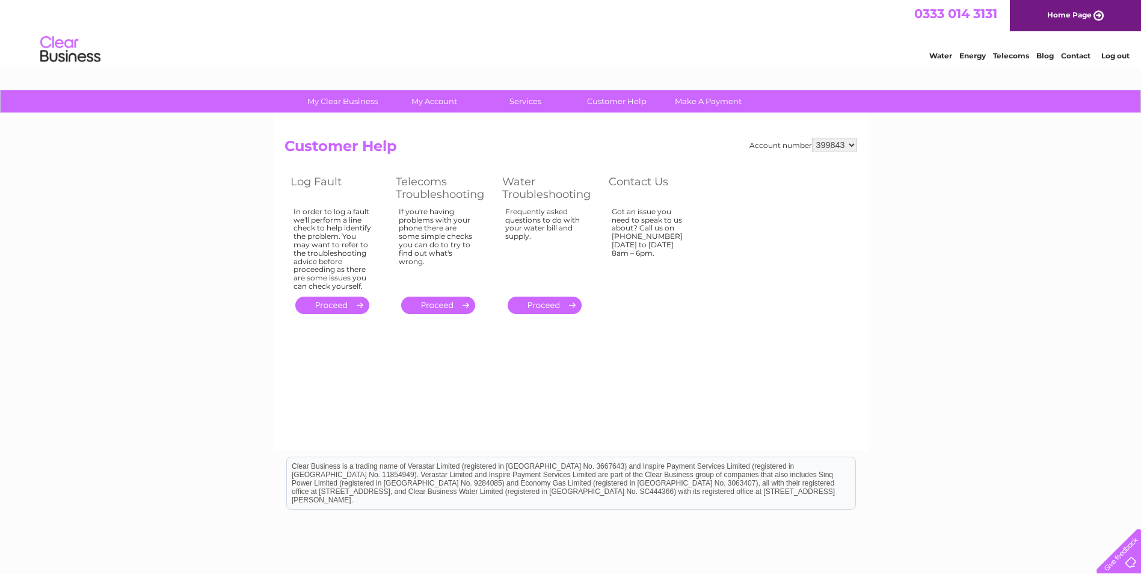
click at [1115, 56] on link "Log out" at bounding box center [1115, 55] width 28 height 9
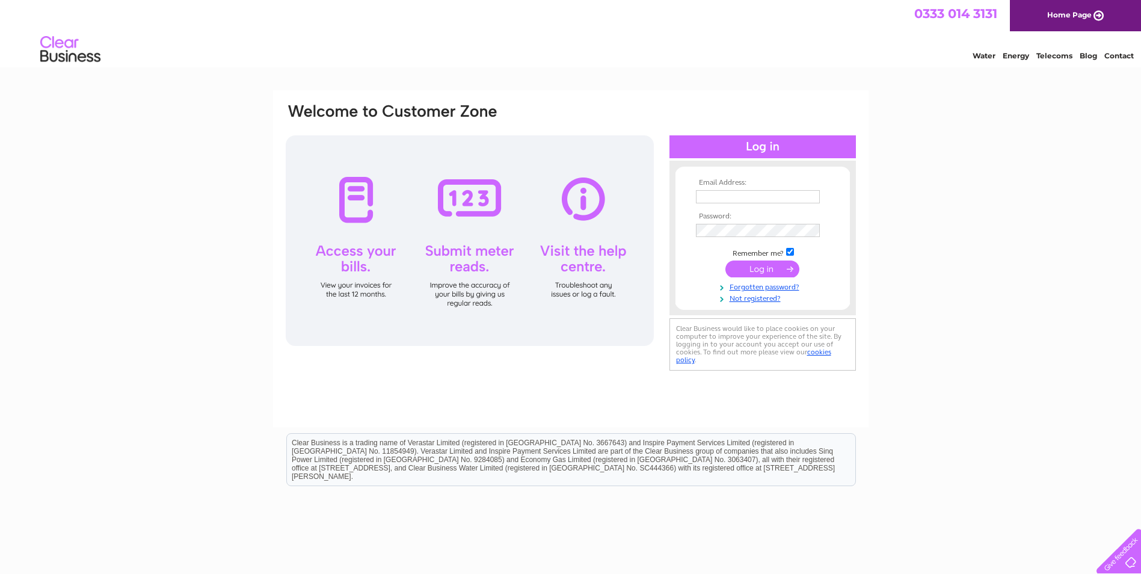
click at [1121, 54] on link "Contact" at bounding box center [1118, 55] width 29 height 9
